Goal: Find specific page/section: Find specific page/section

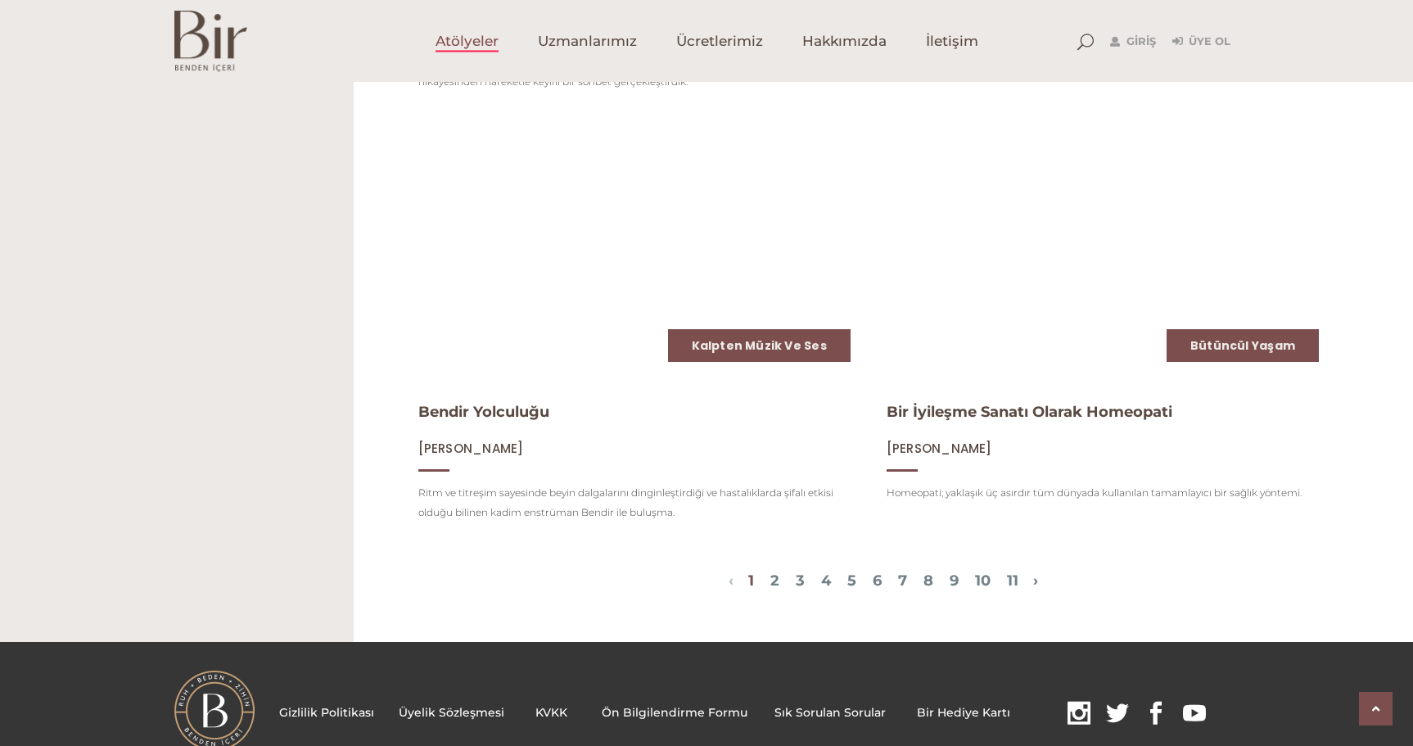
scroll to position [1980, 0]
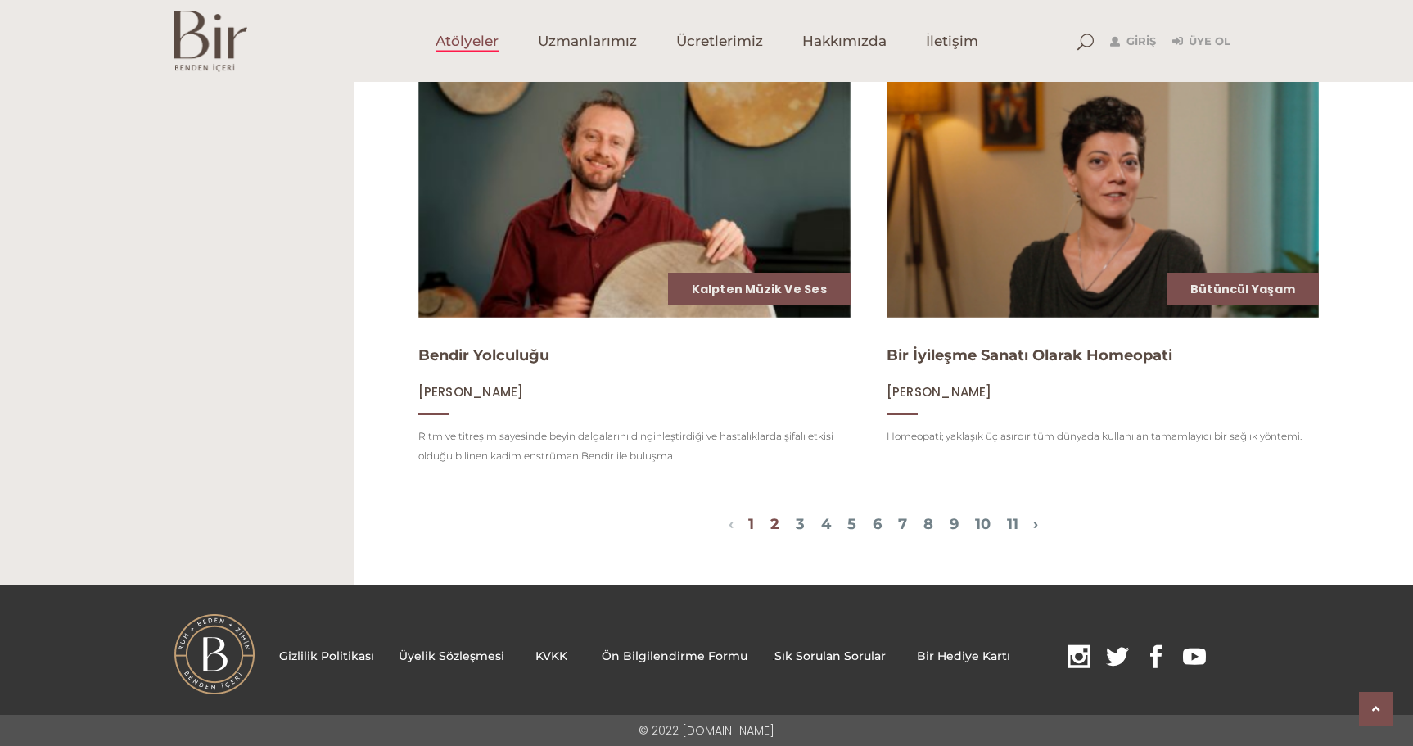
click at [770, 525] on link "2" at bounding box center [774, 524] width 9 height 18
click at [796, 521] on link "3" at bounding box center [800, 524] width 9 height 18
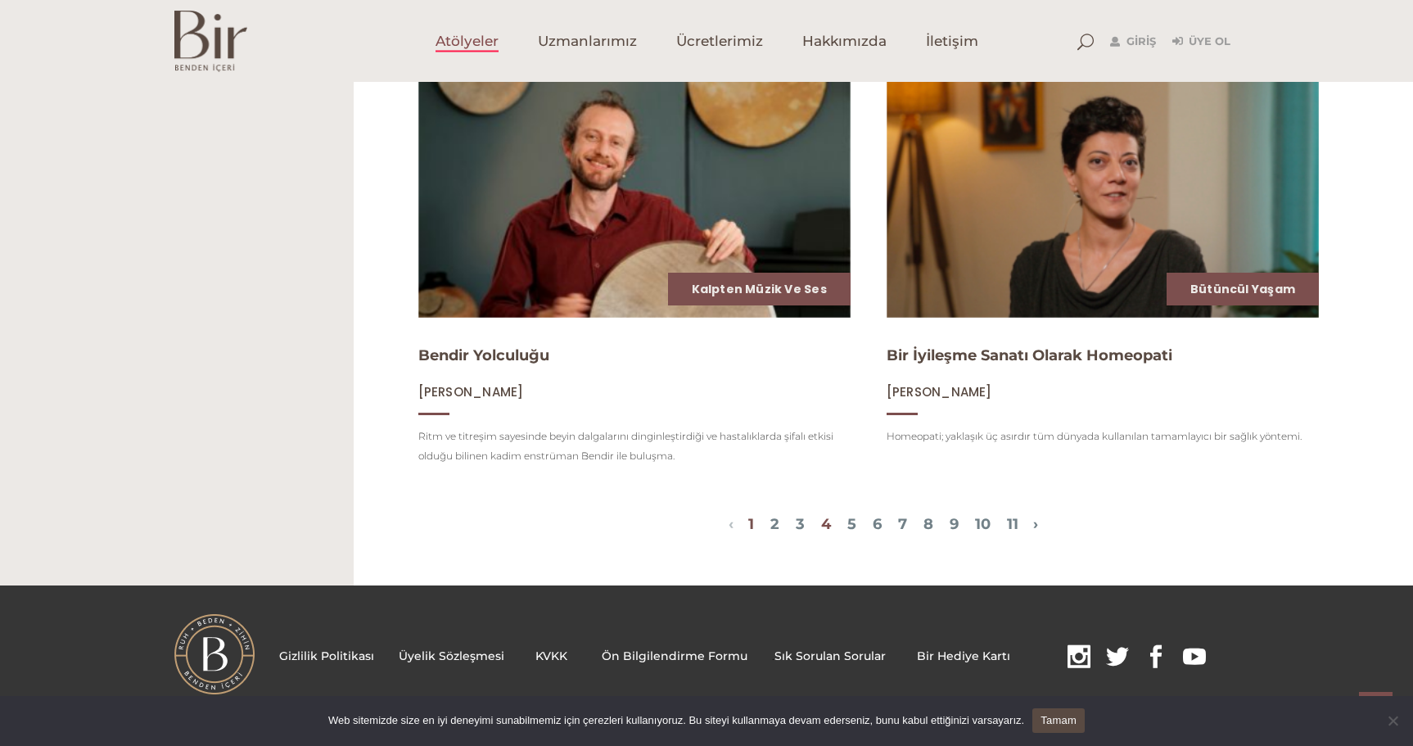
click at [821, 527] on link "4" at bounding box center [826, 524] width 10 height 18
click at [847, 522] on link "5" at bounding box center [851, 524] width 9 height 18
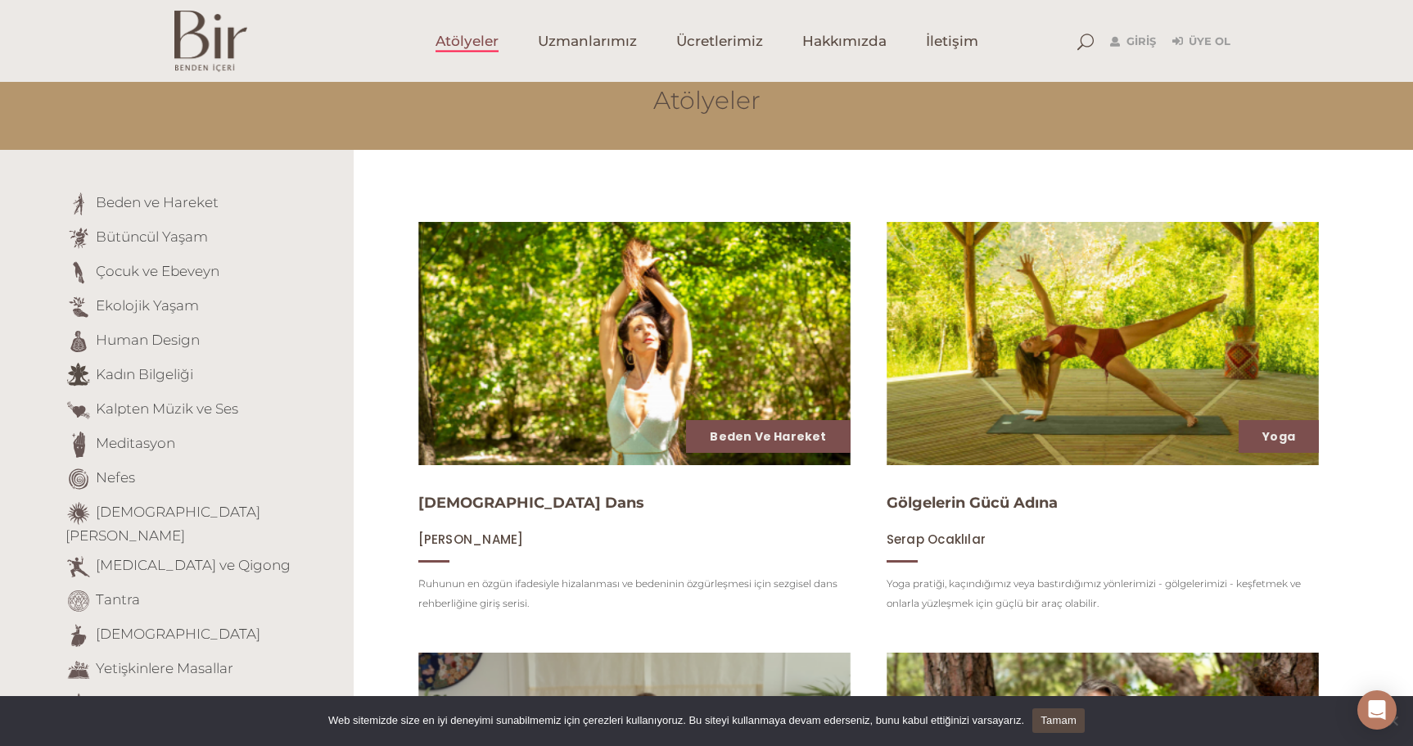
scroll to position [0, 0]
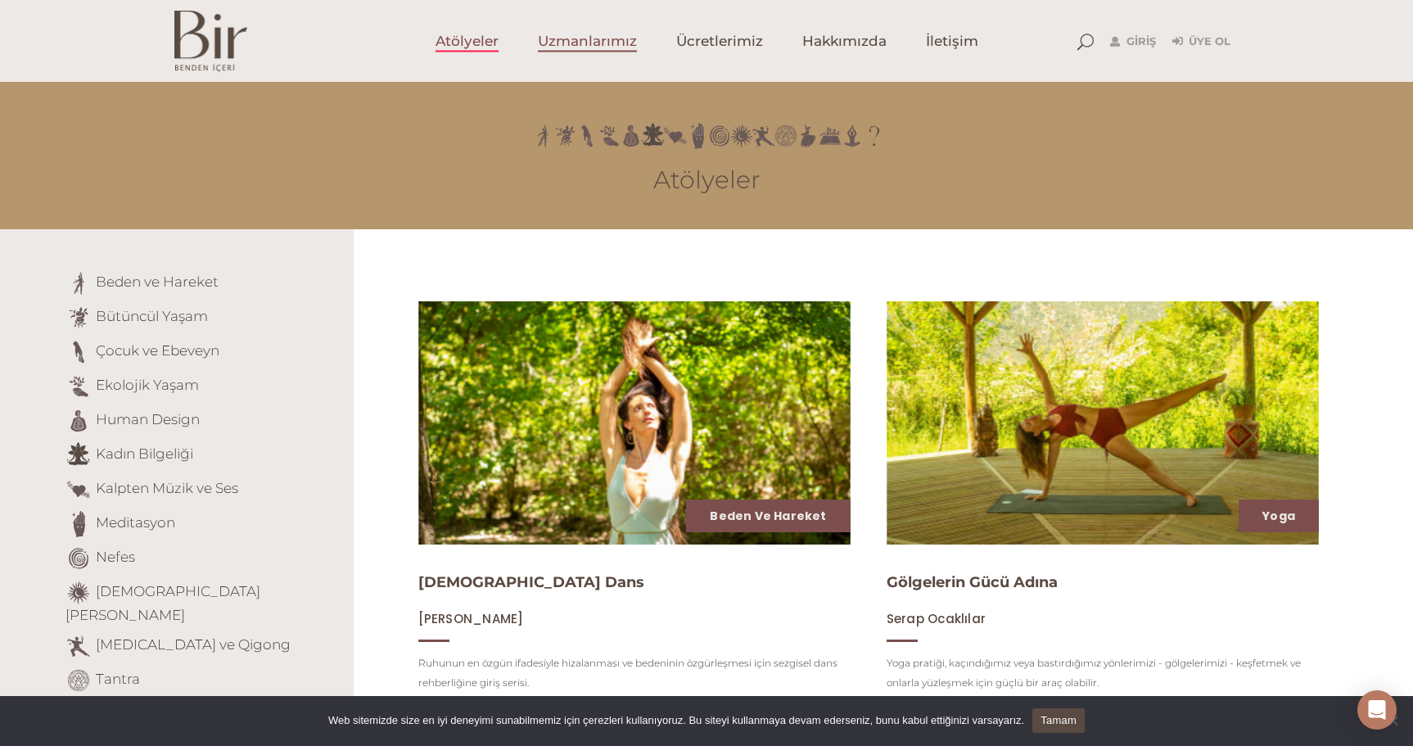
click at [626, 38] on span "Uzmanlarımız" at bounding box center [587, 41] width 99 height 19
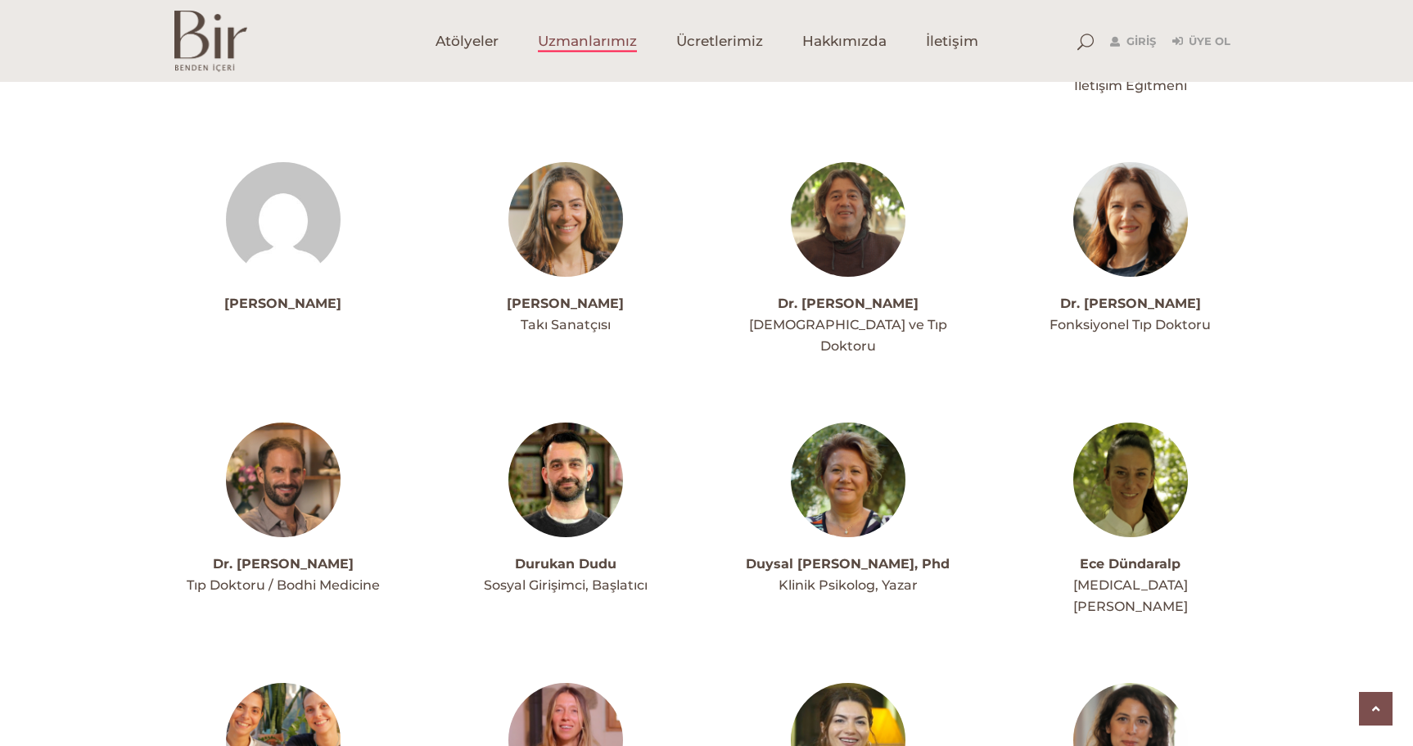
scroll to position [1392, 0]
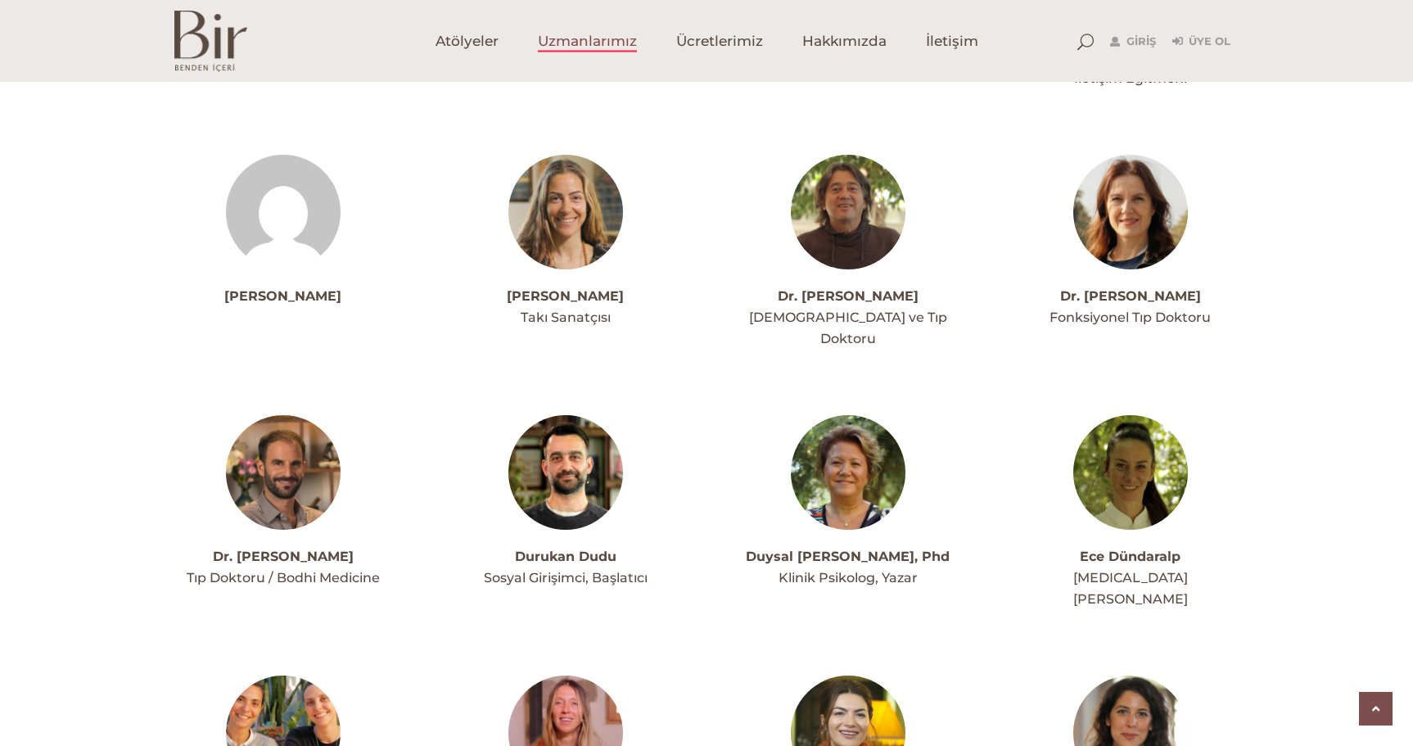
click at [560, 415] on img at bounding box center [565, 472] width 115 height 115
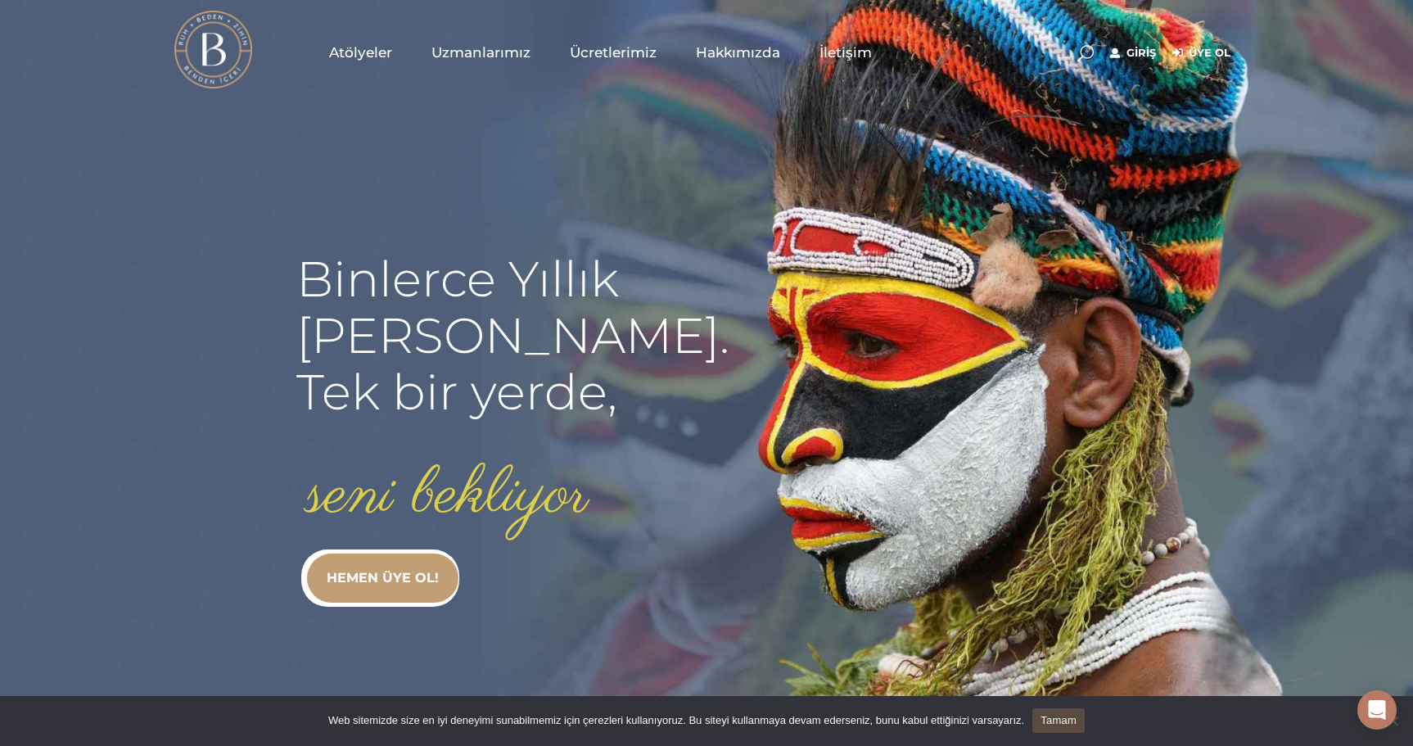
click at [466, 48] on span "Uzmanlarımız" at bounding box center [480, 52] width 99 height 19
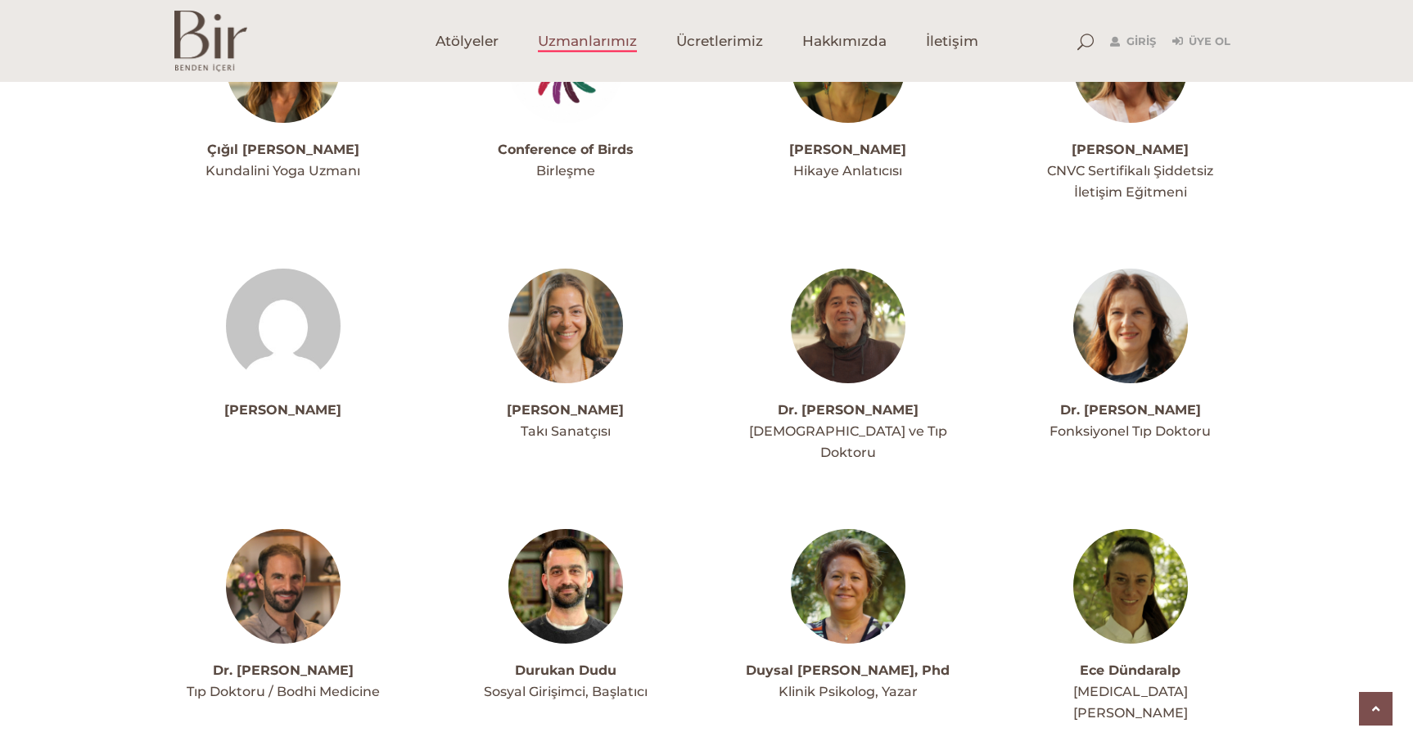
scroll to position [1392, 0]
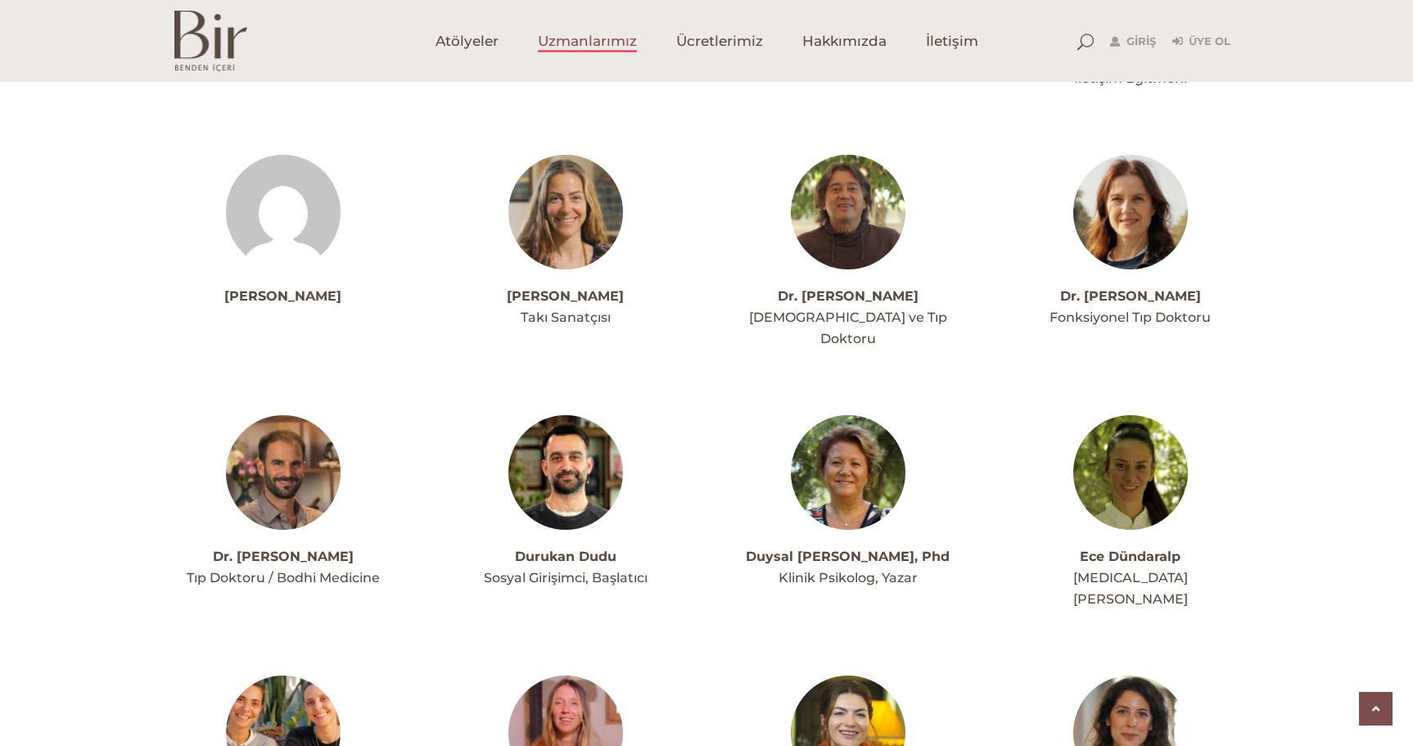
click at [576, 444] on img at bounding box center [565, 472] width 115 height 115
